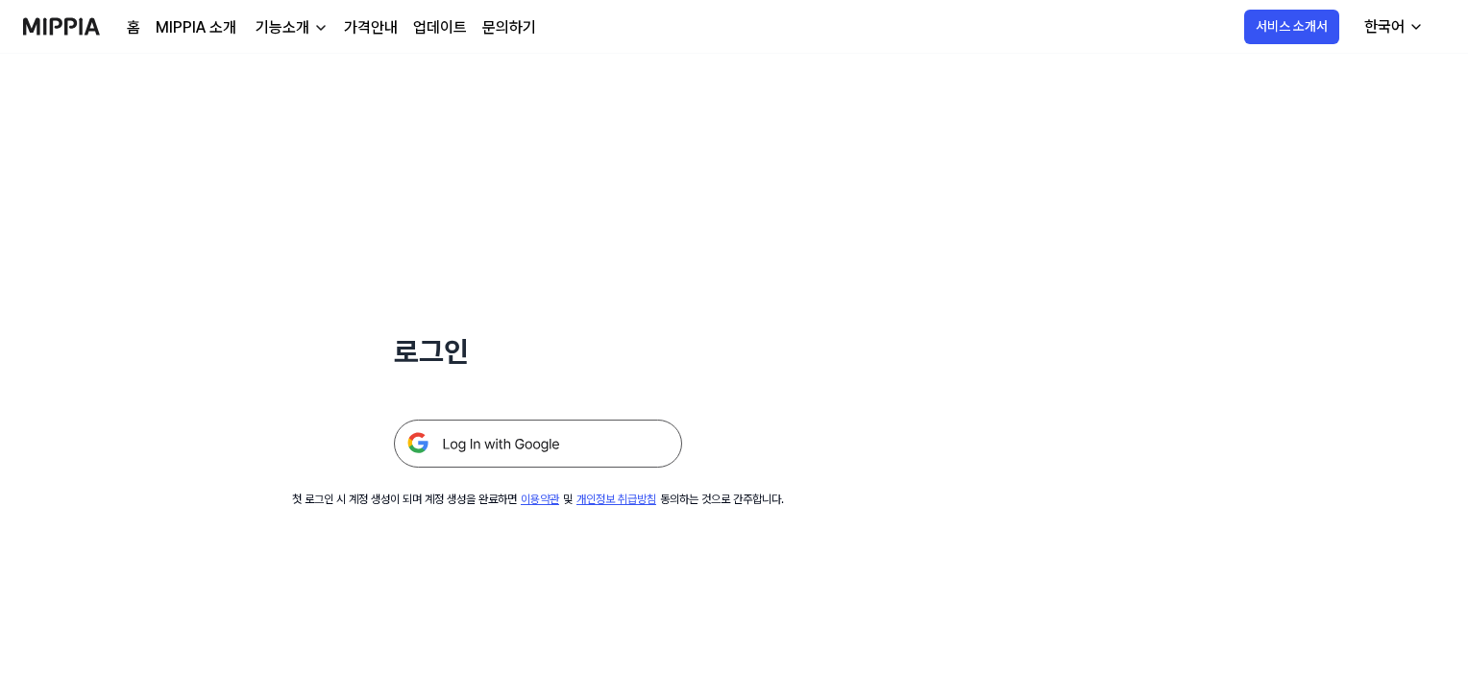
click at [477, 430] on img at bounding box center [538, 444] width 288 height 48
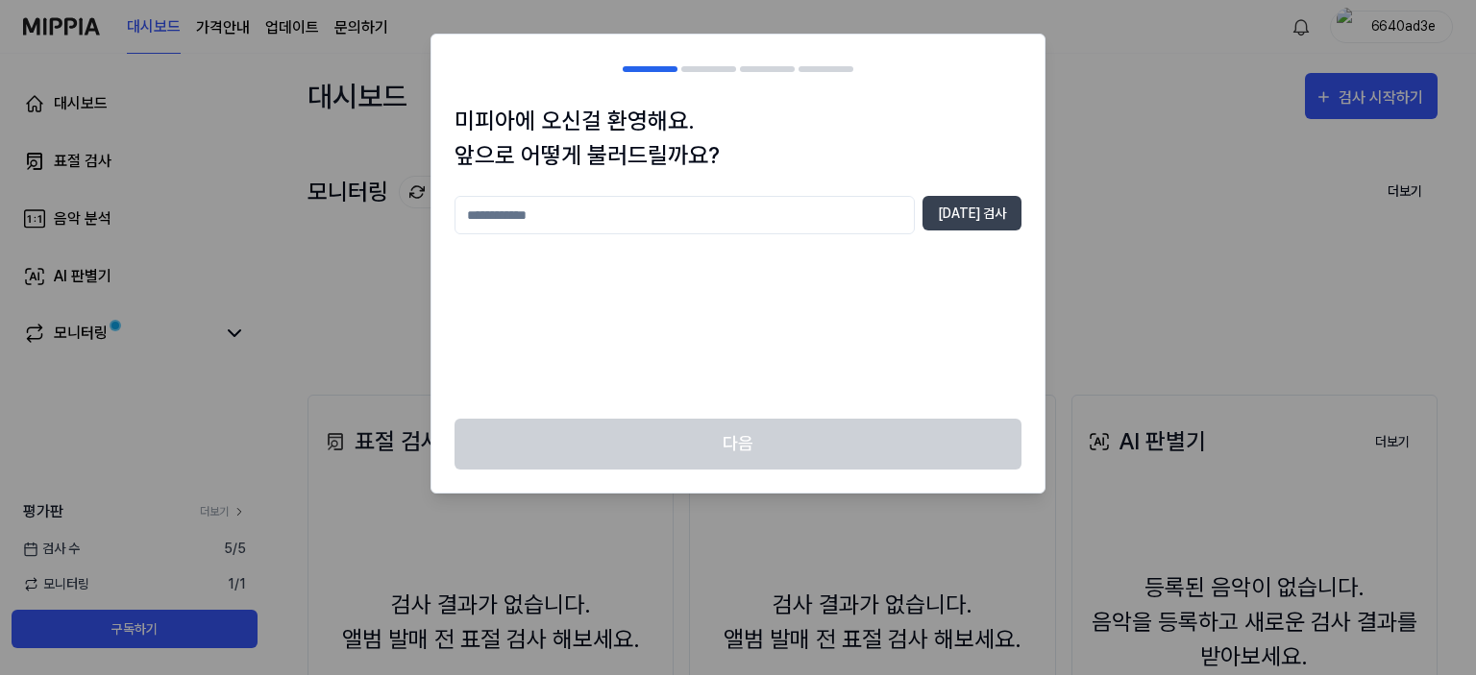
click at [639, 222] on input "text" at bounding box center [684, 215] width 460 height 38
type input "*"
type input "**"
click at [983, 214] on button "[DATE] 검사" at bounding box center [971, 213] width 99 height 35
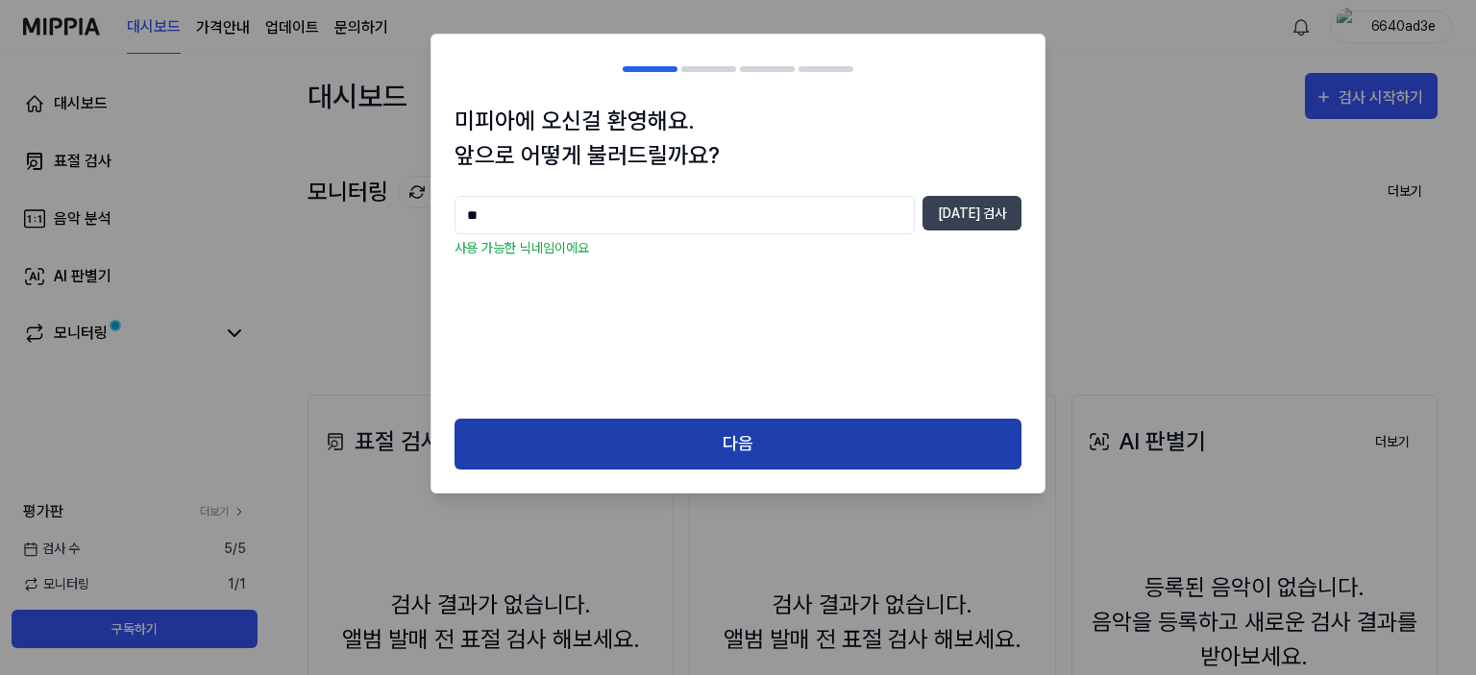
click at [779, 464] on button "다음" at bounding box center [737, 444] width 567 height 51
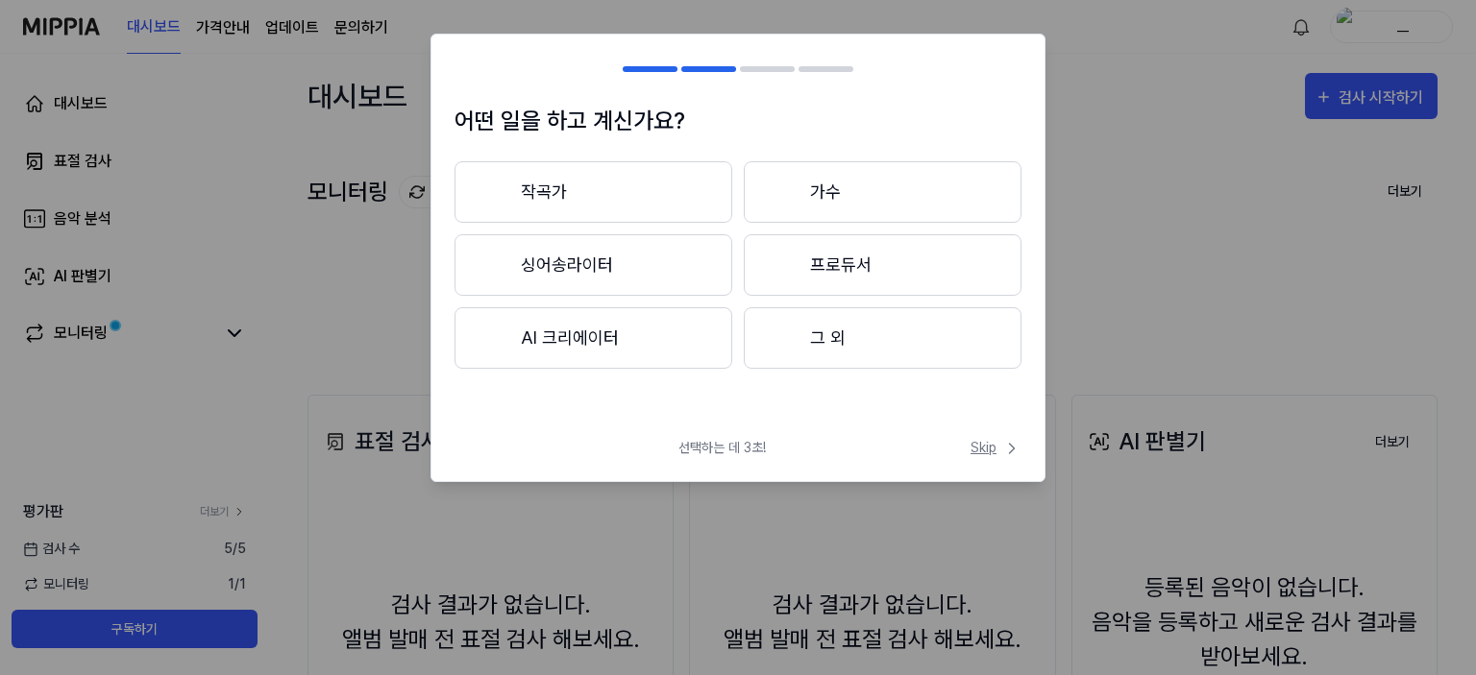
click at [978, 449] on span "Skip" at bounding box center [995, 448] width 51 height 20
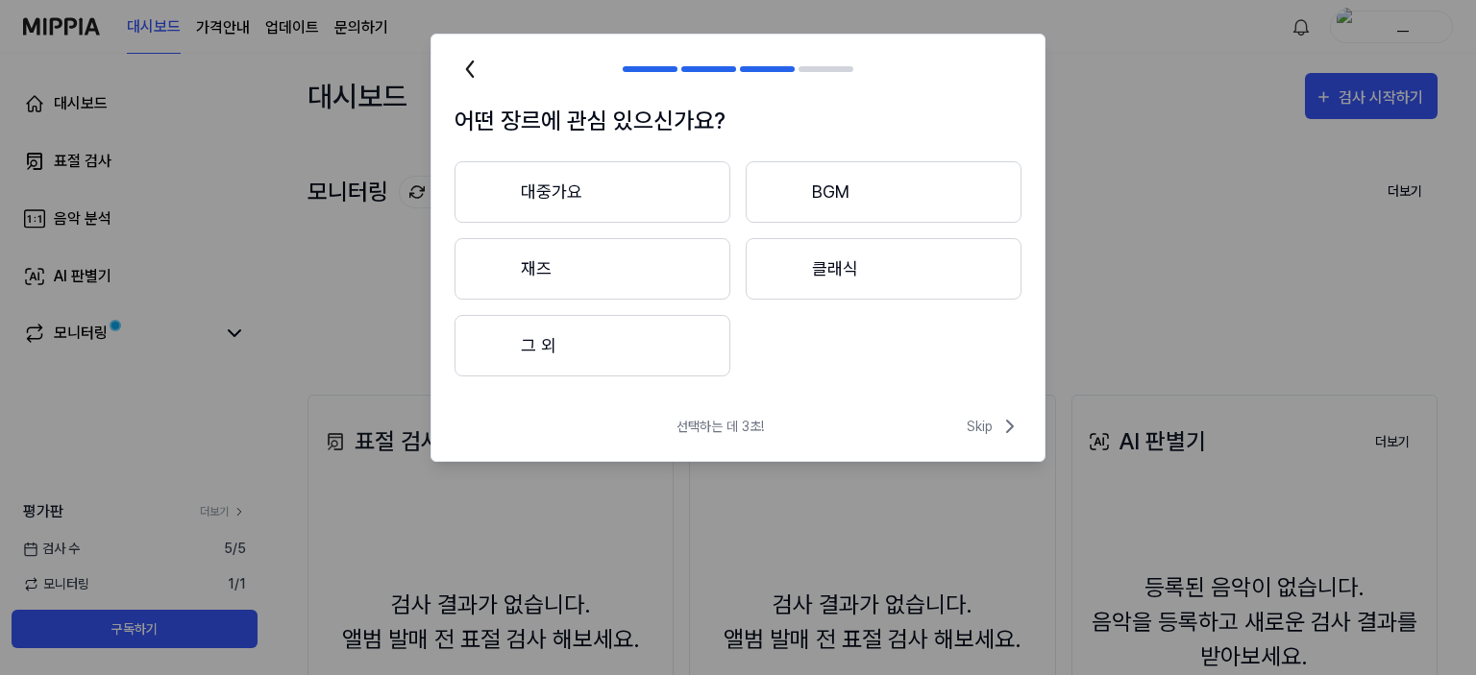
click at [467, 76] on icon at bounding box center [469, 69] width 31 height 31
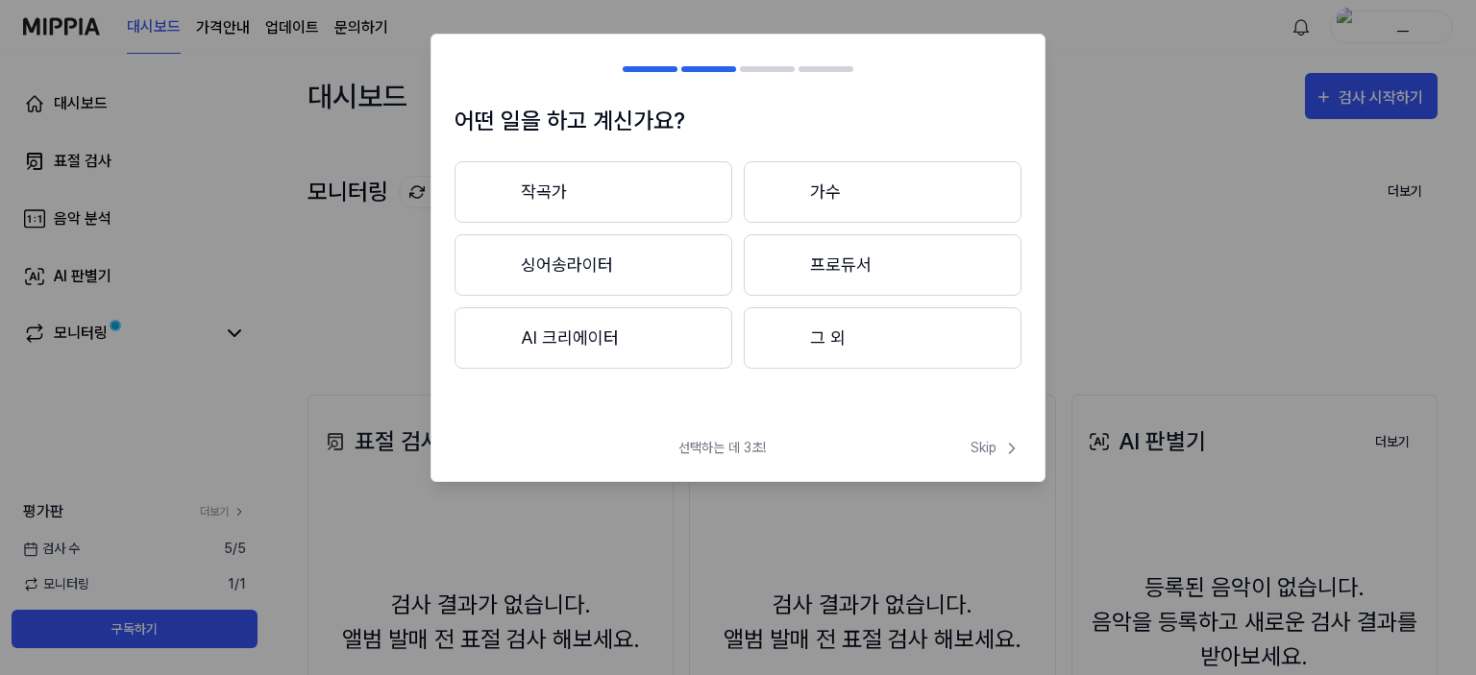
click at [467, 76] on div at bounding box center [465, 69] width 23 height 23
click at [465, 76] on div at bounding box center [465, 69] width 23 height 23
click at [964, 444] on div "선택하는 데 3초! Skip" at bounding box center [737, 459] width 613 height 43
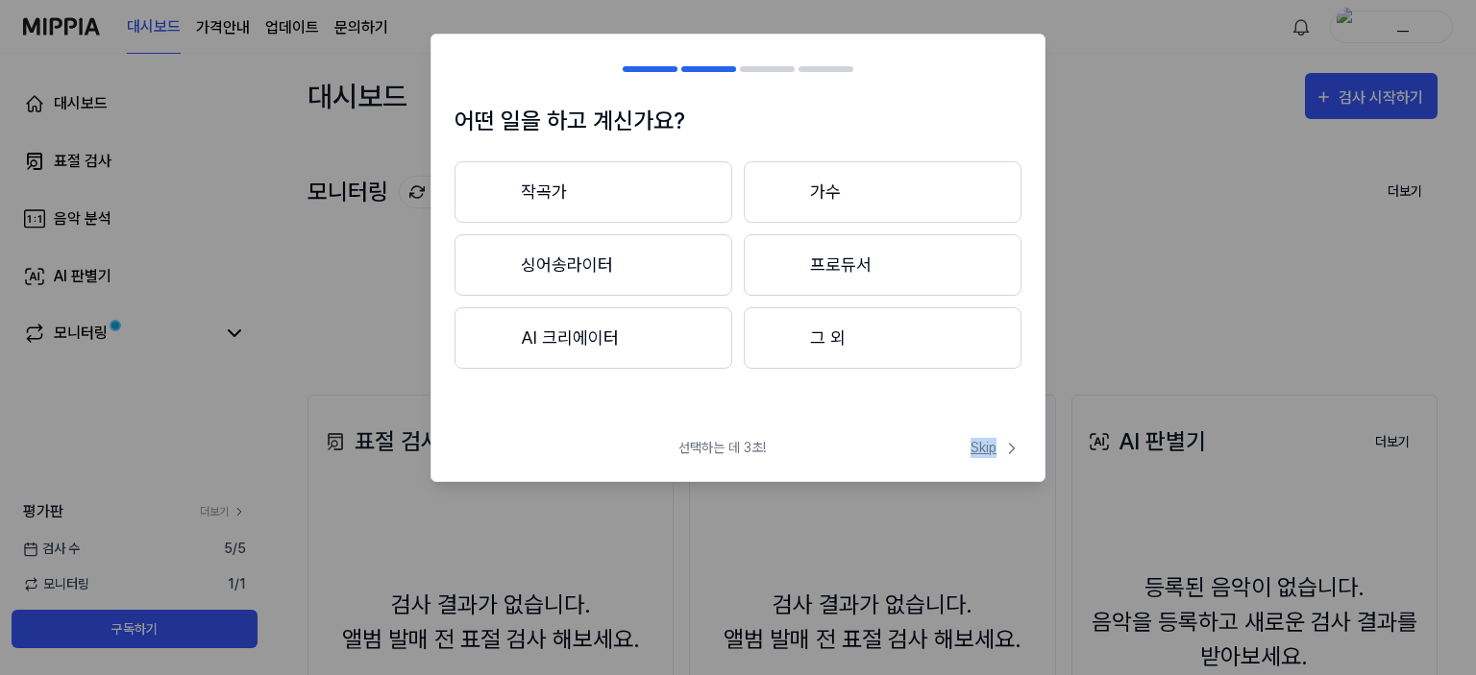
click at [1000, 452] on span "Skip" at bounding box center [995, 448] width 51 height 20
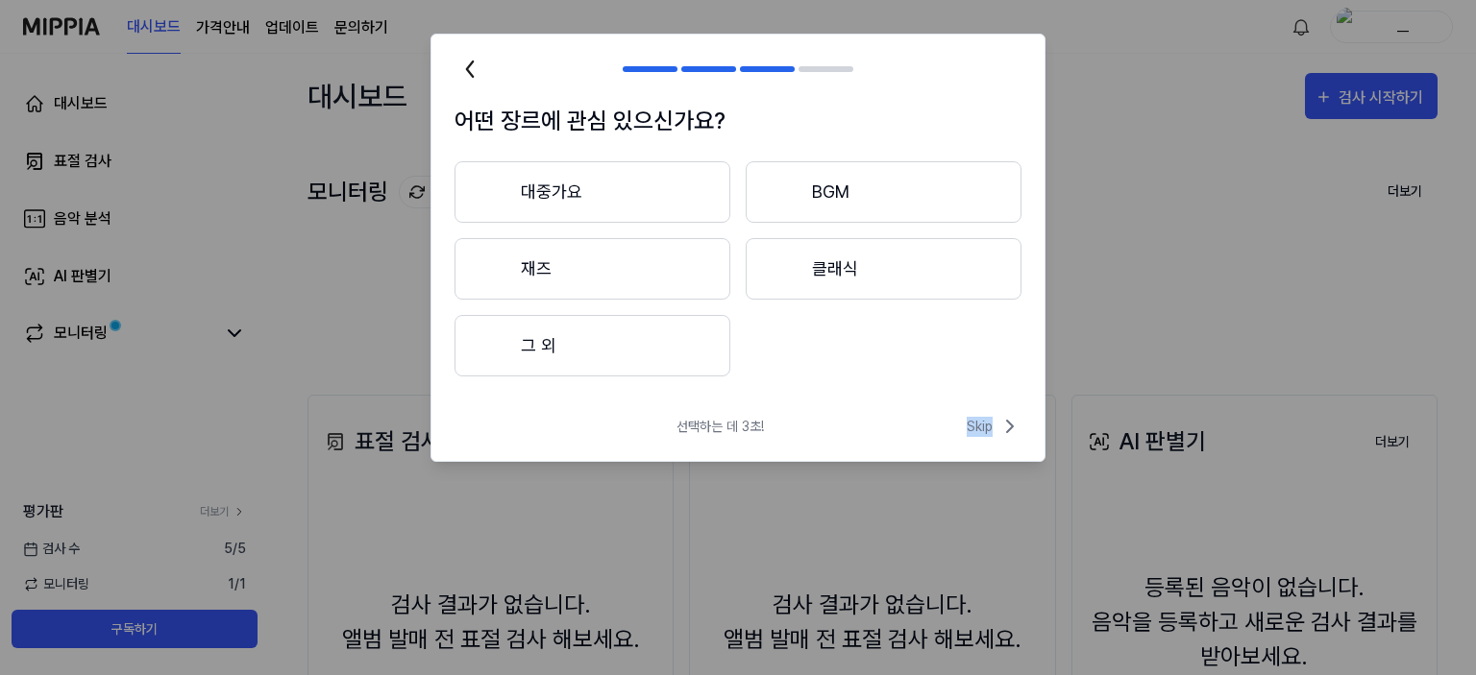
click at [1000, 452] on div "선택하는 데 3초! Skip" at bounding box center [737, 438] width 613 height 46
click at [985, 430] on span "Skip" at bounding box center [993, 426] width 55 height 23
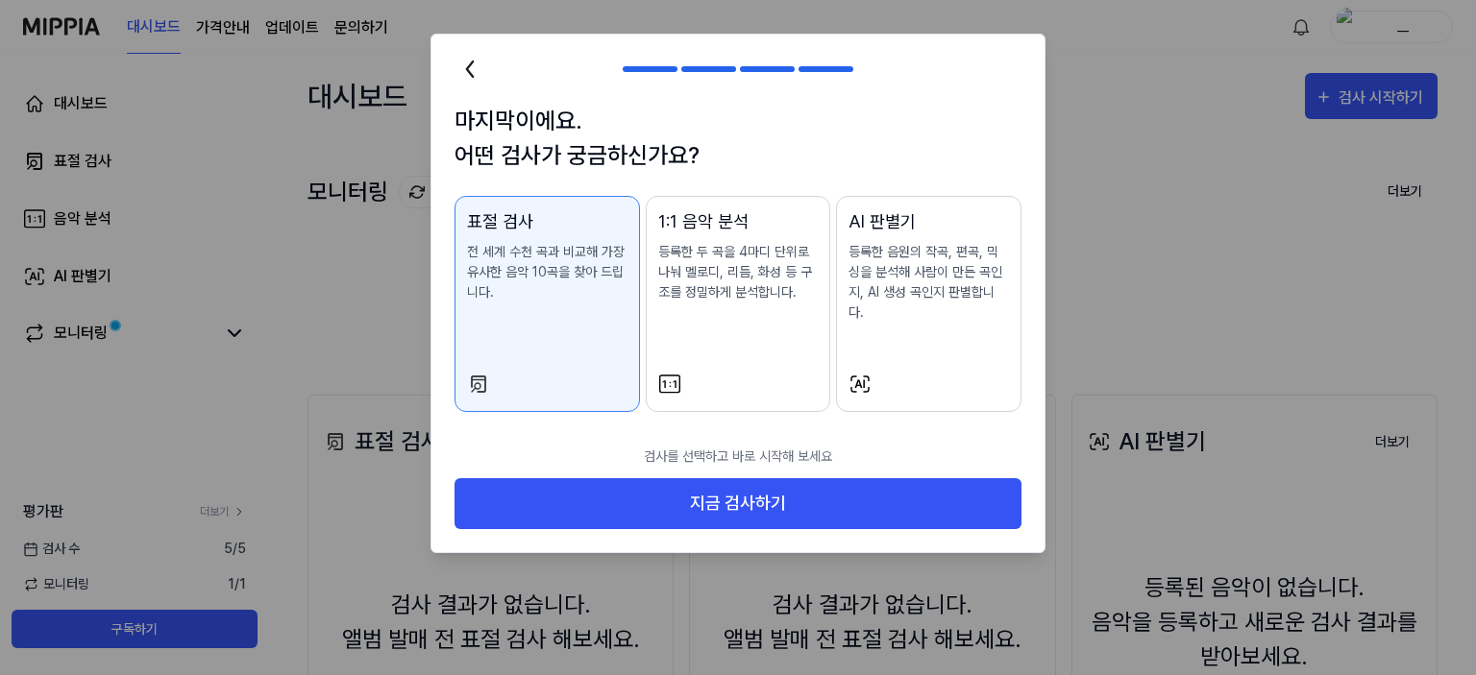
click at [985, 435] on p "검사를 선택하고 바로 시작해 보세요" at bounding box center [737, 456] width 567 height 43
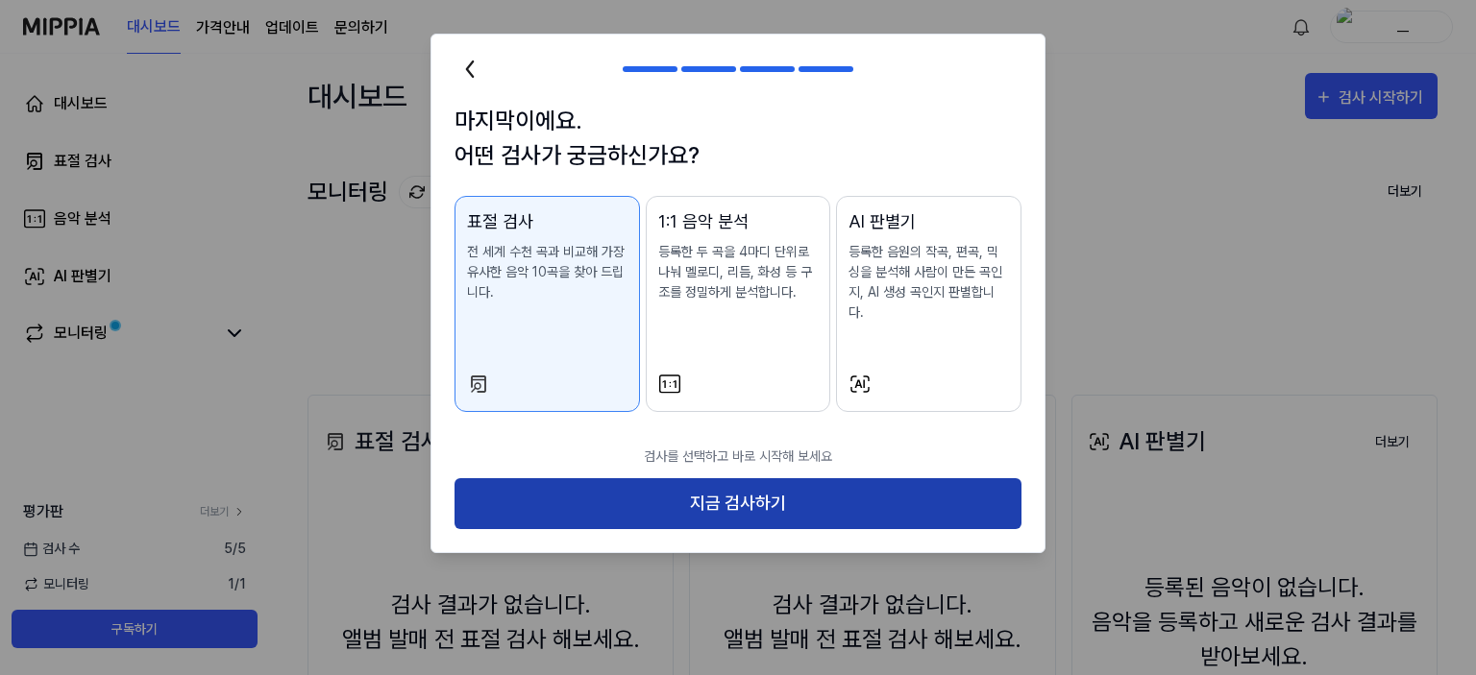
click at [948, 478] on button "지금 검사하기" at bounding box center [737, 503] width 567 height 51
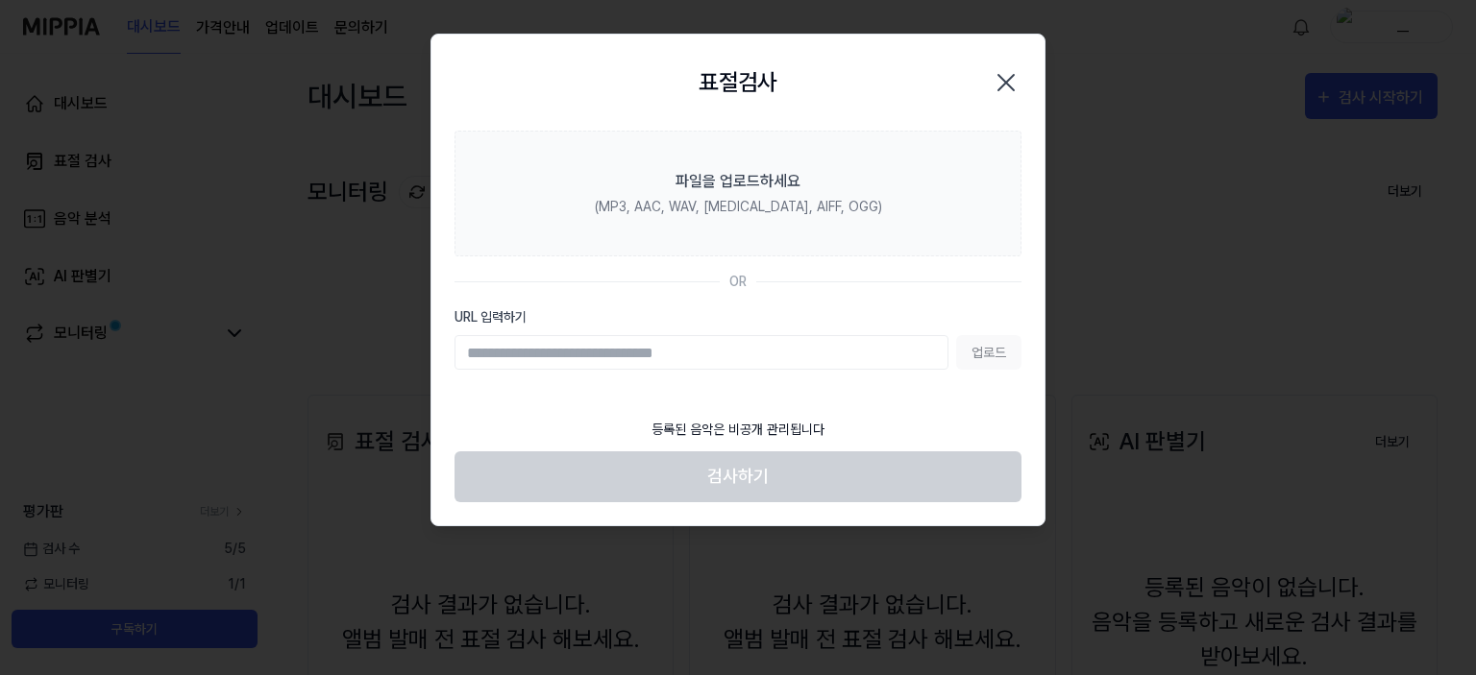
click at [590, 355] on input "URL 입력하기" at bounding box center [701, 352] width 494 height 35
paste input "**********"
type input "**********"
click at [982, 354] on button "업로드" at bounding box center [988, 352] width 65 height 35
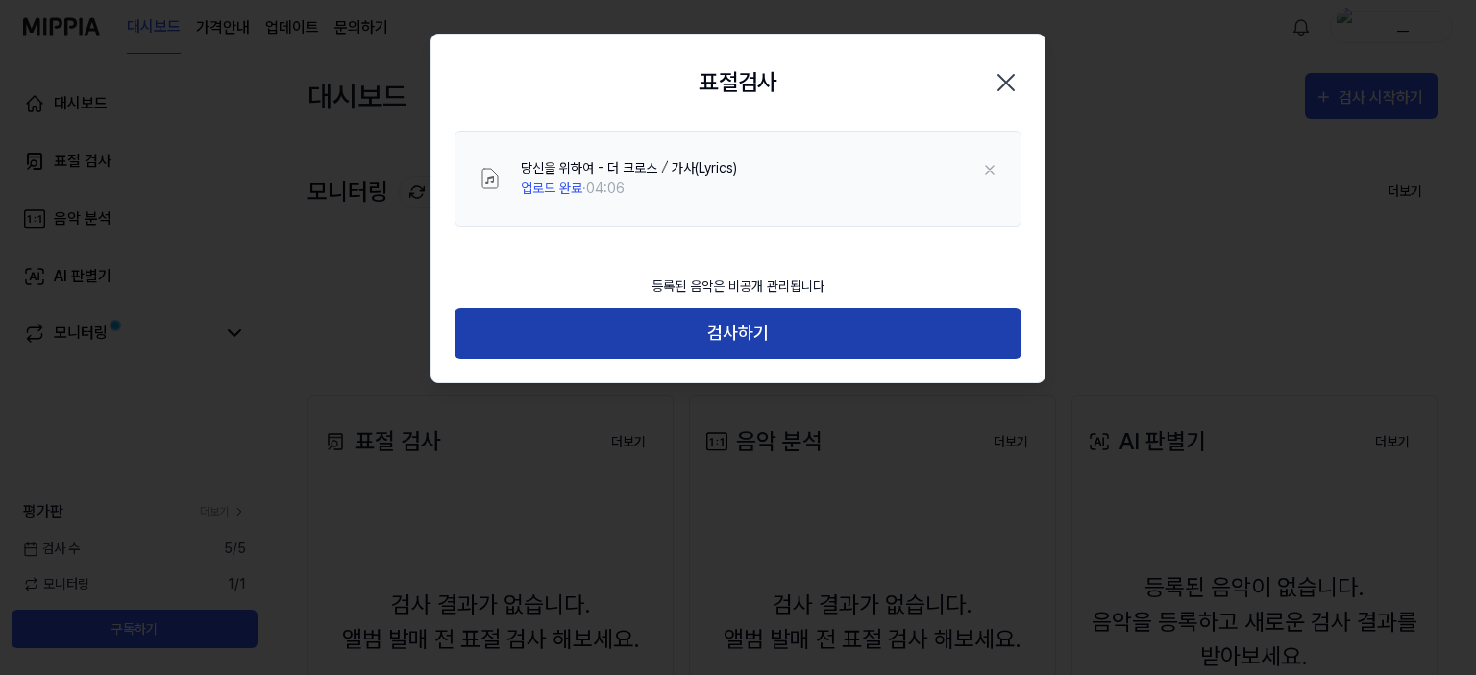
click at [680, 329] on button "검사하기" at bounding box center [737, 333] width 567 height 51
